Goal: Information Seeking & Learning: Learn about a topic

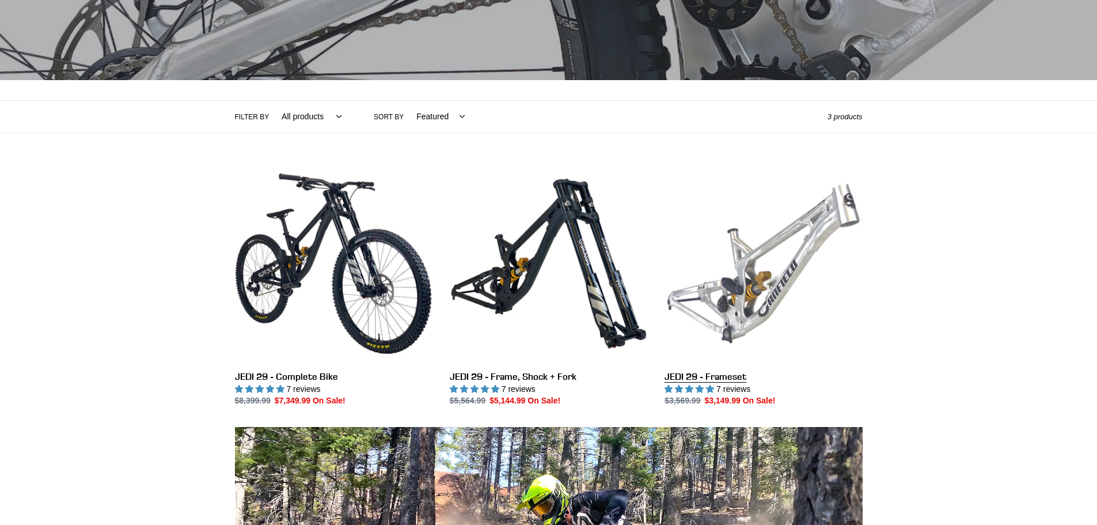
scroll to position [173, 0]
click at [784, 276] on link "JEDI 29 - Frameset" at bounding box center [764, 285] width 198 height 242
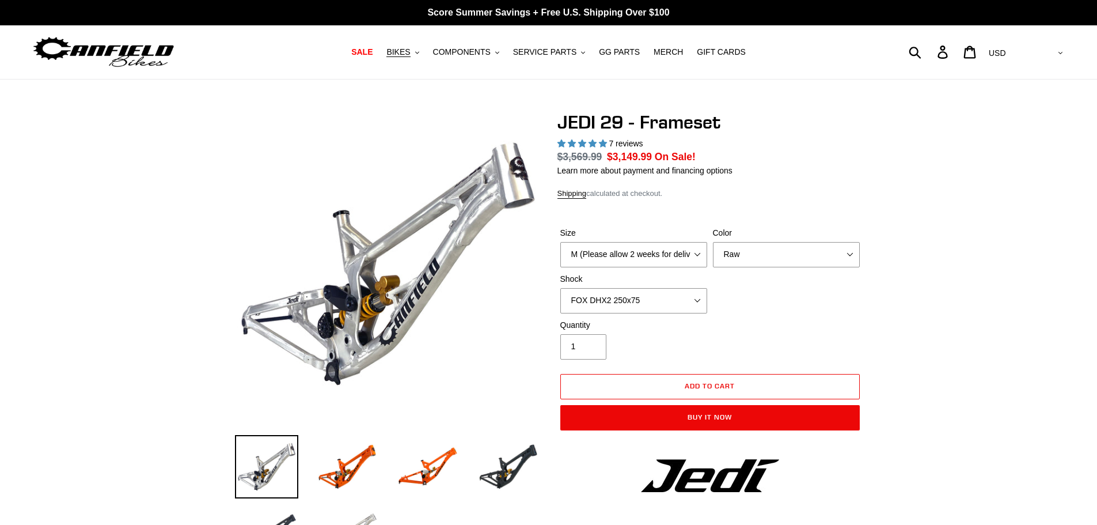
select select "highest-rating"
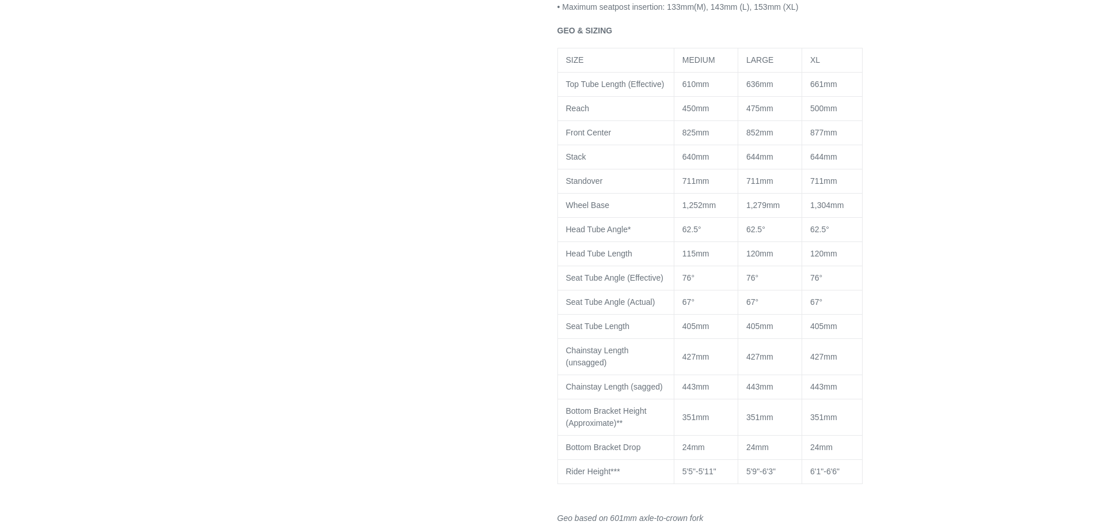
scroll to position [979, 0]
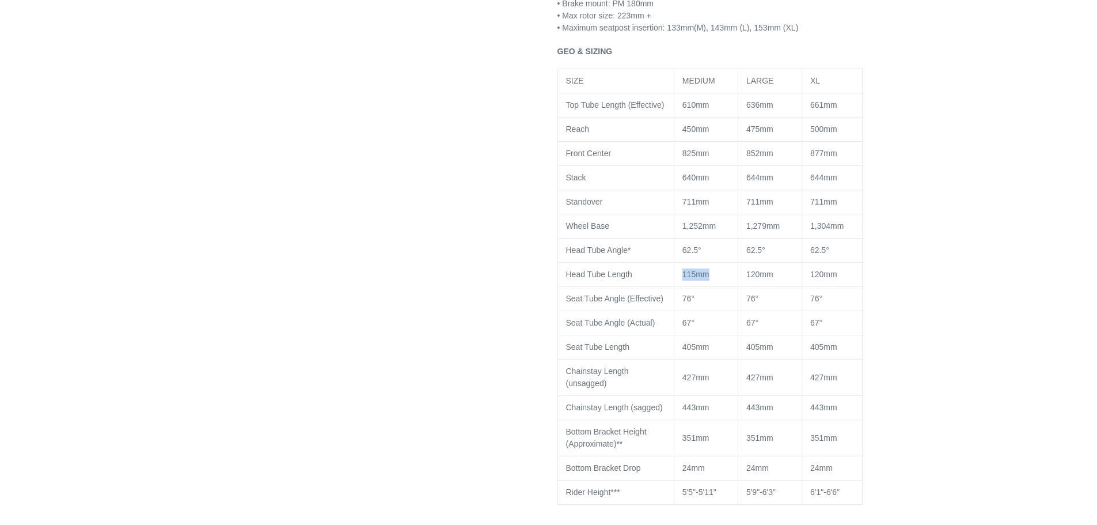
drag, startPoint x: 717, startPoint y: 275, endPoint x: 678, endPoint y: 273, distance: 38.1
click at [678, 273] on td "115mm" at bounding box center [706, 275] width 64 height 24
